Goal: Book appointment/travel/reservation

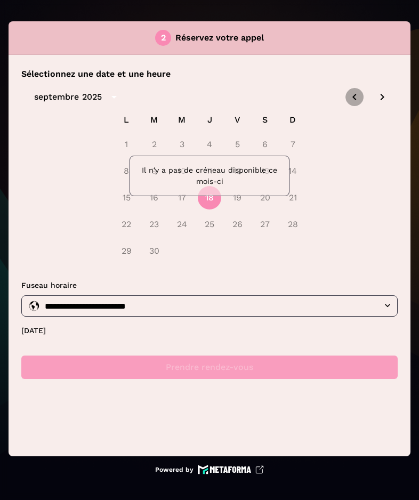
click at [354, 99] on icon "Previous month" at bounding box center [354, 97] width 4 height 6
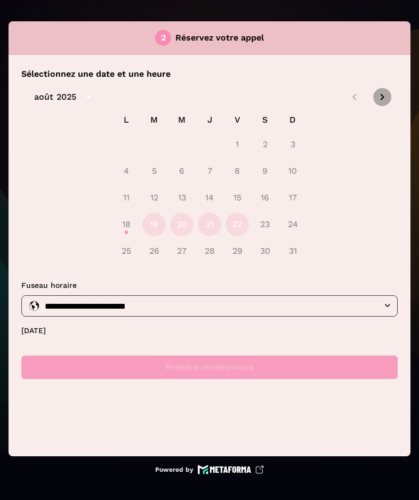
click at [381, 98] on icon "Next month" at bounding box center [382, 97] width 13 height 13
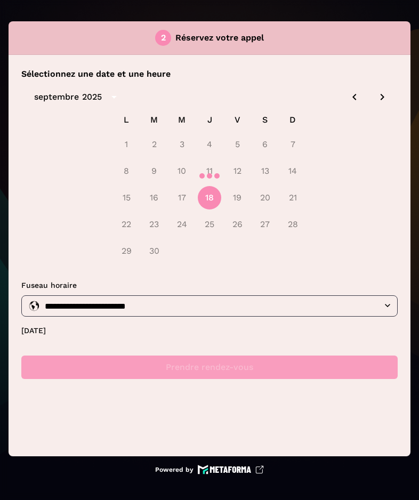
click at [354, 99] on div at bounding box center [209, 175] width 376 height 191
click at [353, 99] on div at bounding box center [209, 175] width 376 height 191
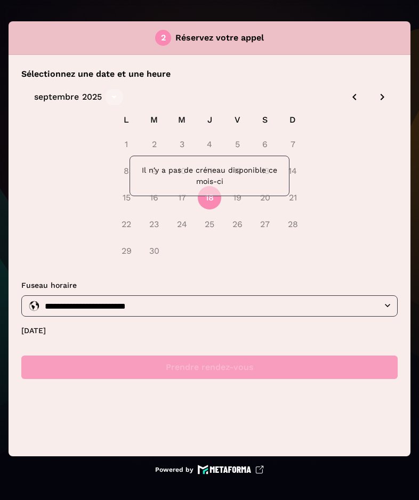
click at [105, 98] on button "calendar view is open, switch to year view" at bounding box center [114, 97] width 18 height 18
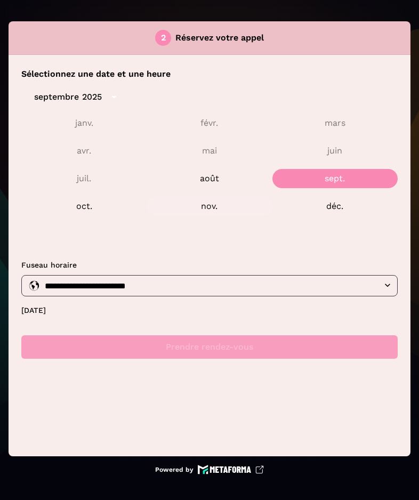
click at [211, 209] on button "nov." at bounding box center [208, 206] width 125 height 19
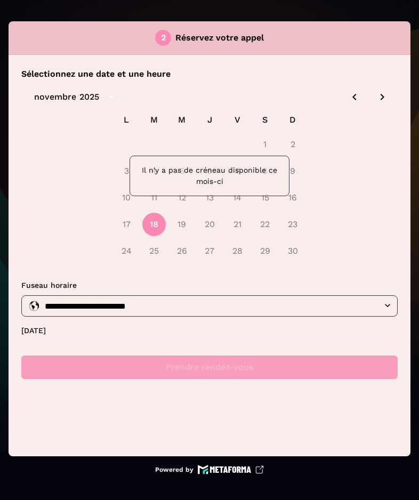
click at [354, 96] on icon "Previous month" at bounding box center [354, 97] width 13 height 13
click at [351, 98] on icon "Previous month" at bounding box center [354, 97] width 13 height 13
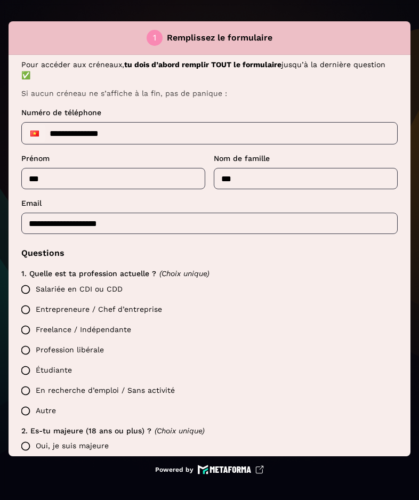
scroll to position [65, 0]
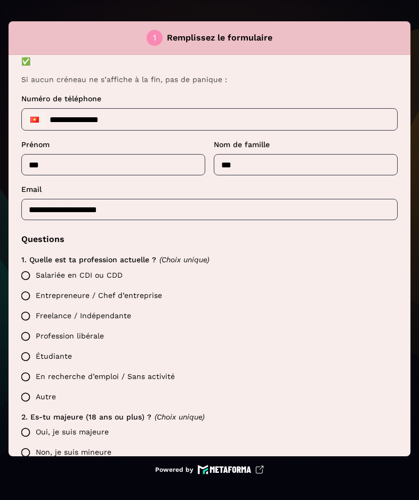
click at [106, 276] on label "Salariée en CDI ou CDD" at bounding box center [206, 275] width 382 height 20
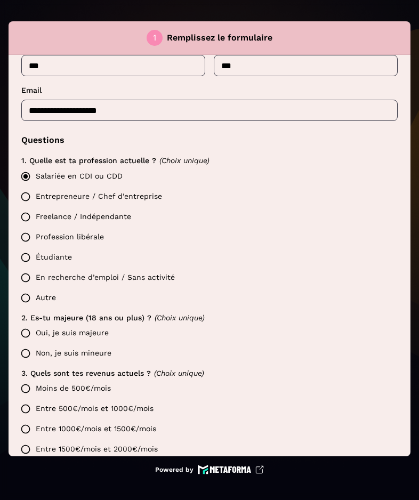
scroll to position [166, 0]
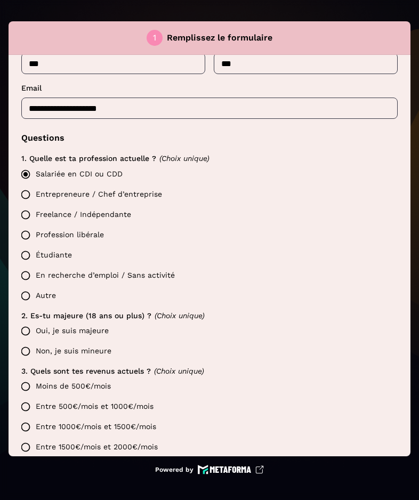
click at [75, 333] on label "Oui, je suis majeure" at bounding box center [206, 331] width 382 height 20
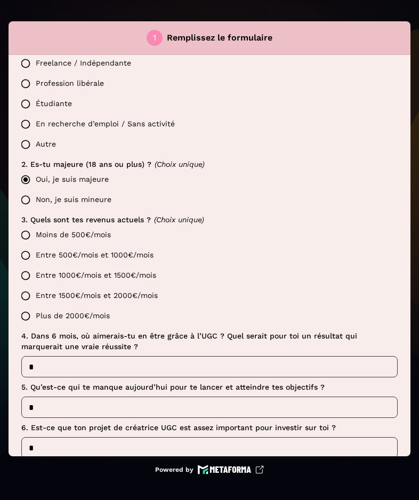
scroll to position [321, 0]
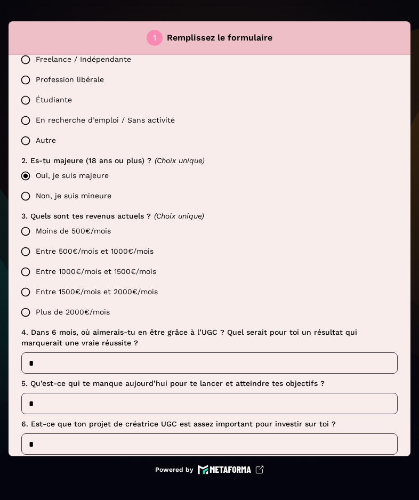
click at [80, 253] on label "Entre 500€/mois et 1000€/mois" at bounding box center [206, 251] width 382 height 20
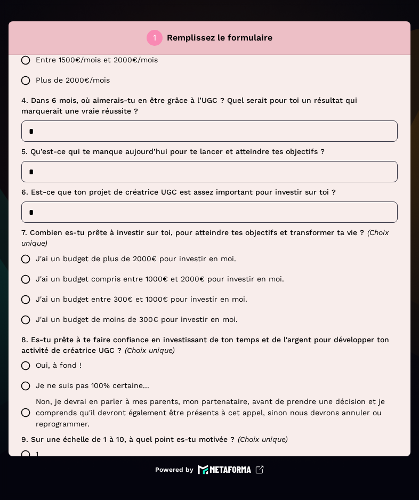
click at [70, 256] on label "J'ai un budget de plus de 2000€ pour investir en moi." at bounding box center [206, 259] width 382 height 20
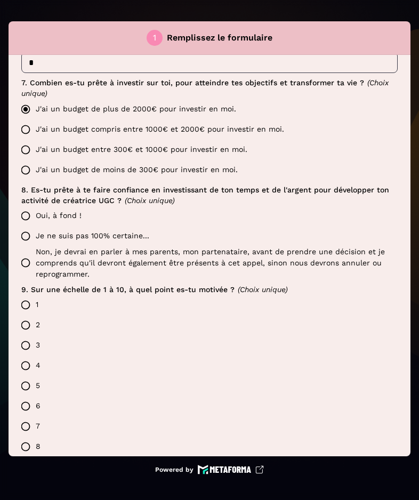
scroll to position [705, 0]
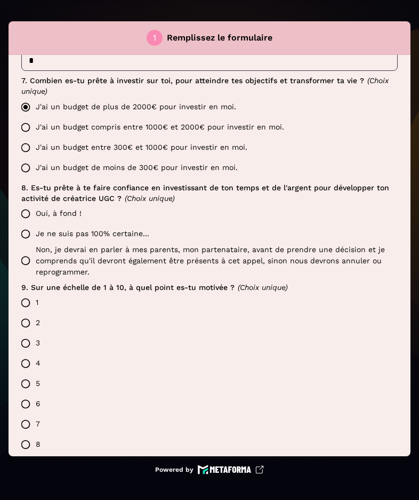
click at [54, 217] on label "Oui, à fond !" at bounding box center [206, 213] width 382 height 20
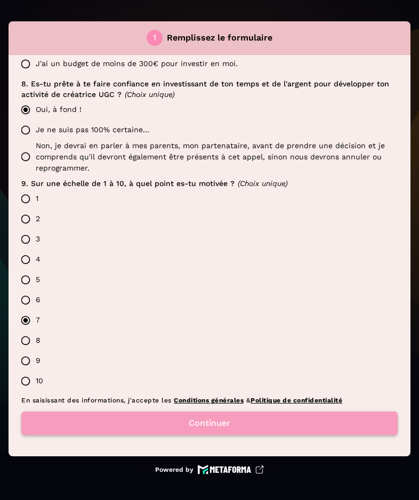
click at [238, 430] on button "Continuer" at bounding box center [209, 422] width 376 height 23
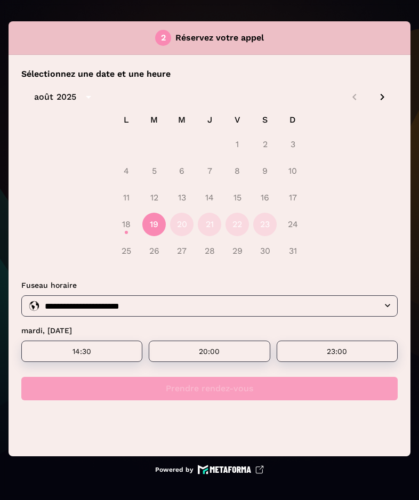
scroll to position [0, 0]
click at [377, 98] on icon "Next month" at bounding box center [382, 97] width 13 height 13
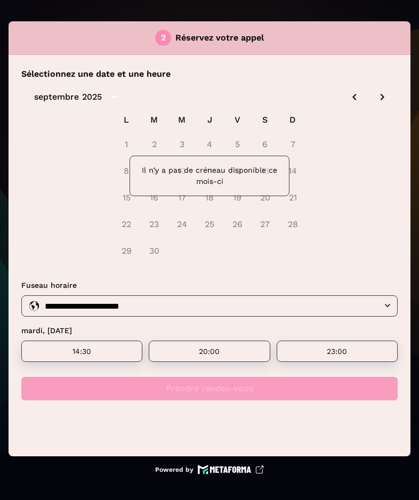
click at [381, 100] on icon "Next month" at bounding box center [382, 97] width 13 height 13
click at [357, 92] on icon "Previous month" at bounding box center [354, 97] width 13 height 13
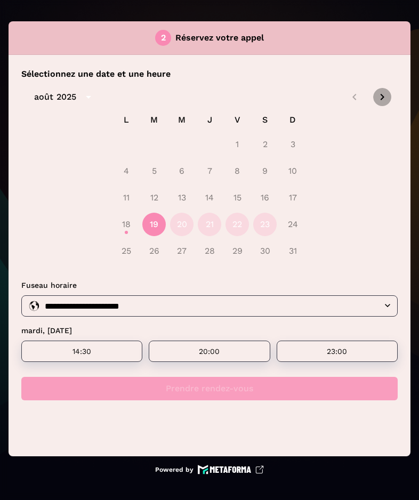
click at [384, 99] on icon "Next month" at bounding box center [382, 97] width 13 height 13
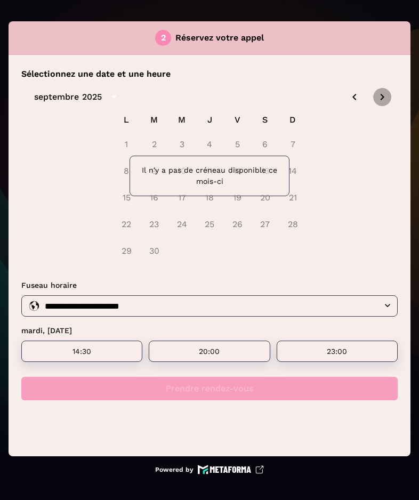
click at [384, 99] on icon "Next month" at bounding box center [382, 97] width 13 height 13
click at [353, 98] on icon "Previous month" at bounding box center [354, 97] width 4 height 6
click at [103, 91] on div "2025" at bounding box center [93, 97] width 23 height 13
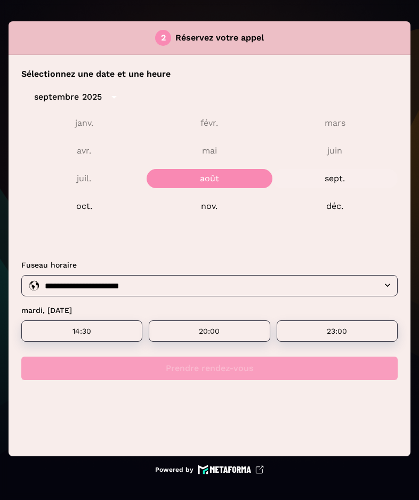
click at [326, 181] on button "sept." at bounding box center [334, 178] width 125 height 19
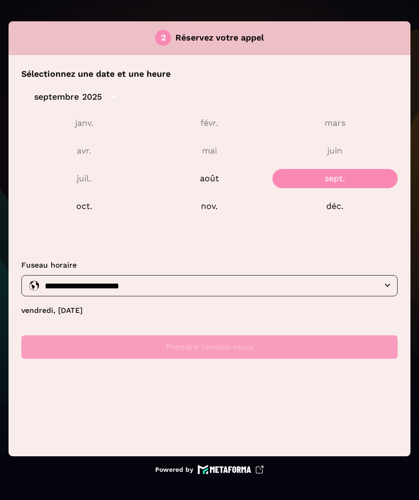
click at [322, 282] on input "**********" at bounding box center [218, 285] width 353 height 15
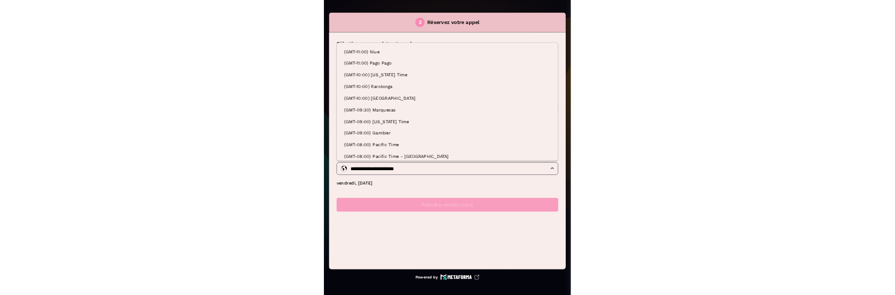
scroll to position [3670, 0]
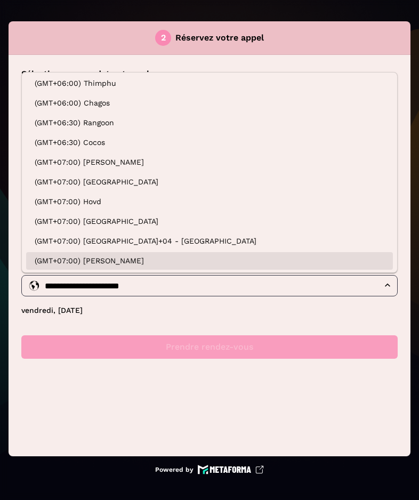
click at [152, 240] on li "(GMT+07:00) Moscow+04 - Krasnoyarsk" at bounding box center [209, 241] width 367 height 18
type input "**********"
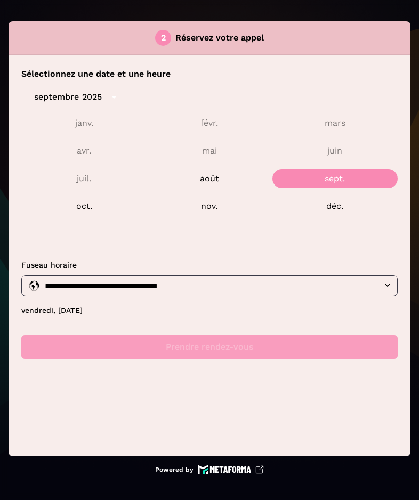
click at [265, 263] on p "Fuseau horaire" at bounding box center [209, 264] width 376 height 11
click at [240, 325] on div "**********" at bounding box center [209, 213] width 376 height 291
click at [94, 102] on div "2025" at bounding box center [92, 97] width 20 height 13
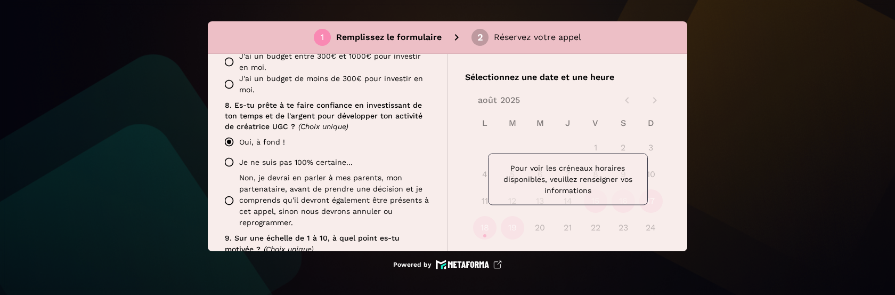
scroll to position [1118, 0]
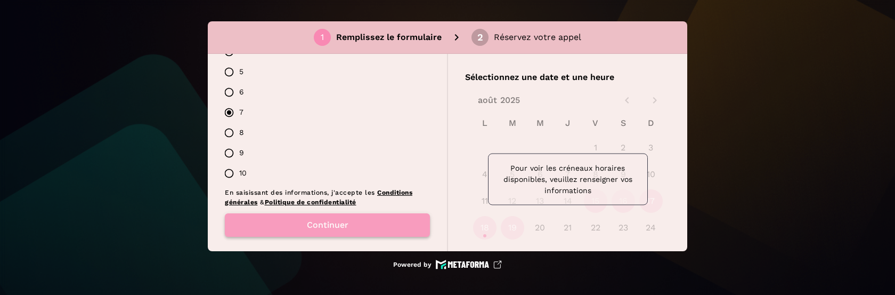
click at [378, 218] on button "Continuer" at bounding box center [327, 224] width 205 height 23
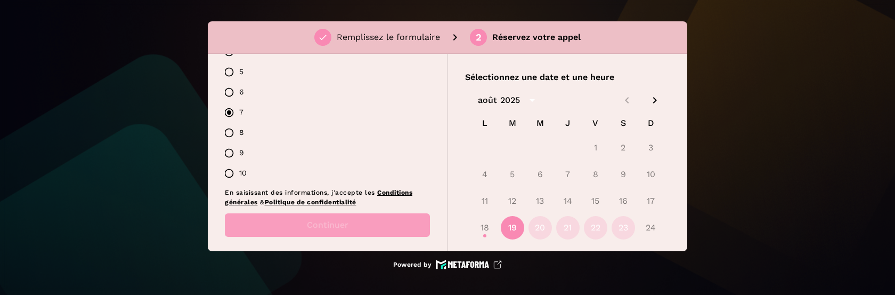
click at [653, 100] on icon "Next month" at bounding box center [655, 100] width 4 height 6
click at [535, 96] on div at bounding box center [567, 179] width 205 height 191
click at [553, 97] on div at bounding box center [567, 179] width 205 height 191
click at [555, 97] on div at bounding box center [567, 179] width 205 height 191
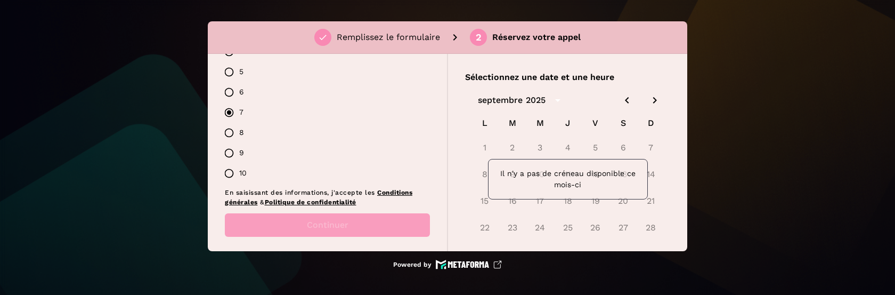
click at [614, 96] on div "septembre 2025" at bounding box center [567, 100] width 205 height 16
click at [653, 97] on icon "Next month" at bounding box center [655, 100] width 4 height 6
click at [625, 99] on icon "Previous month" at bounding box center [627, 100] width 13 height 13
click at [656, 101] on icon "Next month" at bounding box center [654, 100] width 13 height 13
click at [533, 103] on div "2025" at bounding box center [524, 100] width 20 height 13
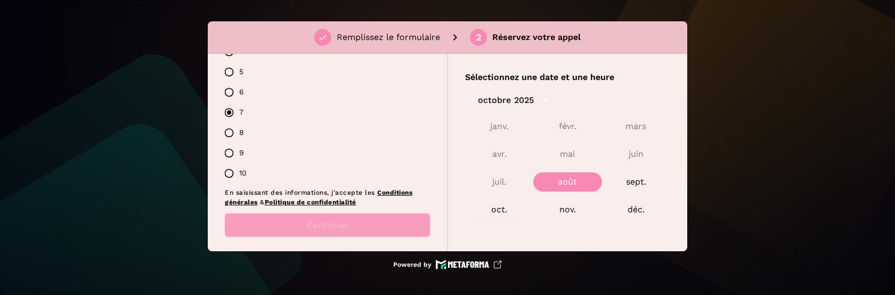
click at [515, 210] on button "oct." at bounding box center [499, 209] width 68 height 19
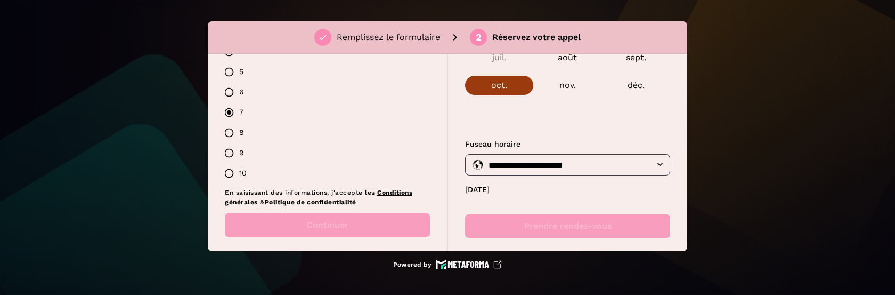
scroll to position [136, 0]
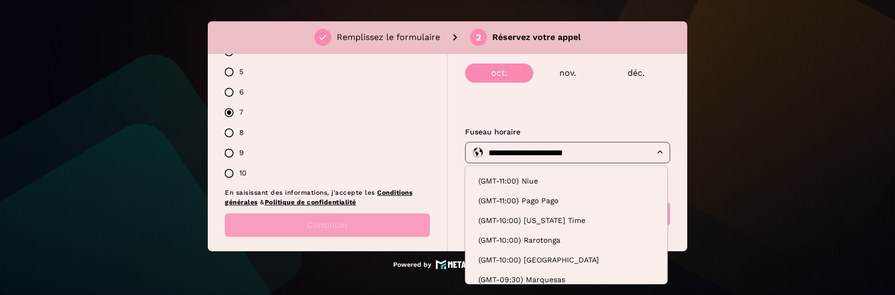
click at [576, 152] on input "**********" at bounding box center [576, 152] width 182 height 15
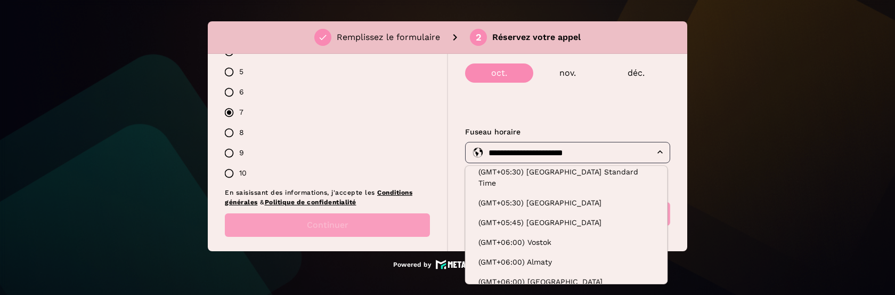
type input "**********"
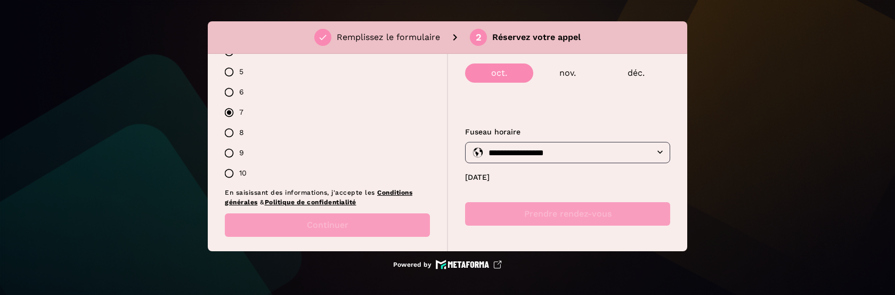
click at [568, 196] on div "**********" at bounding box center [567, 79] width 205 height 291
